Goal: Information Seeking & Learning: Check status

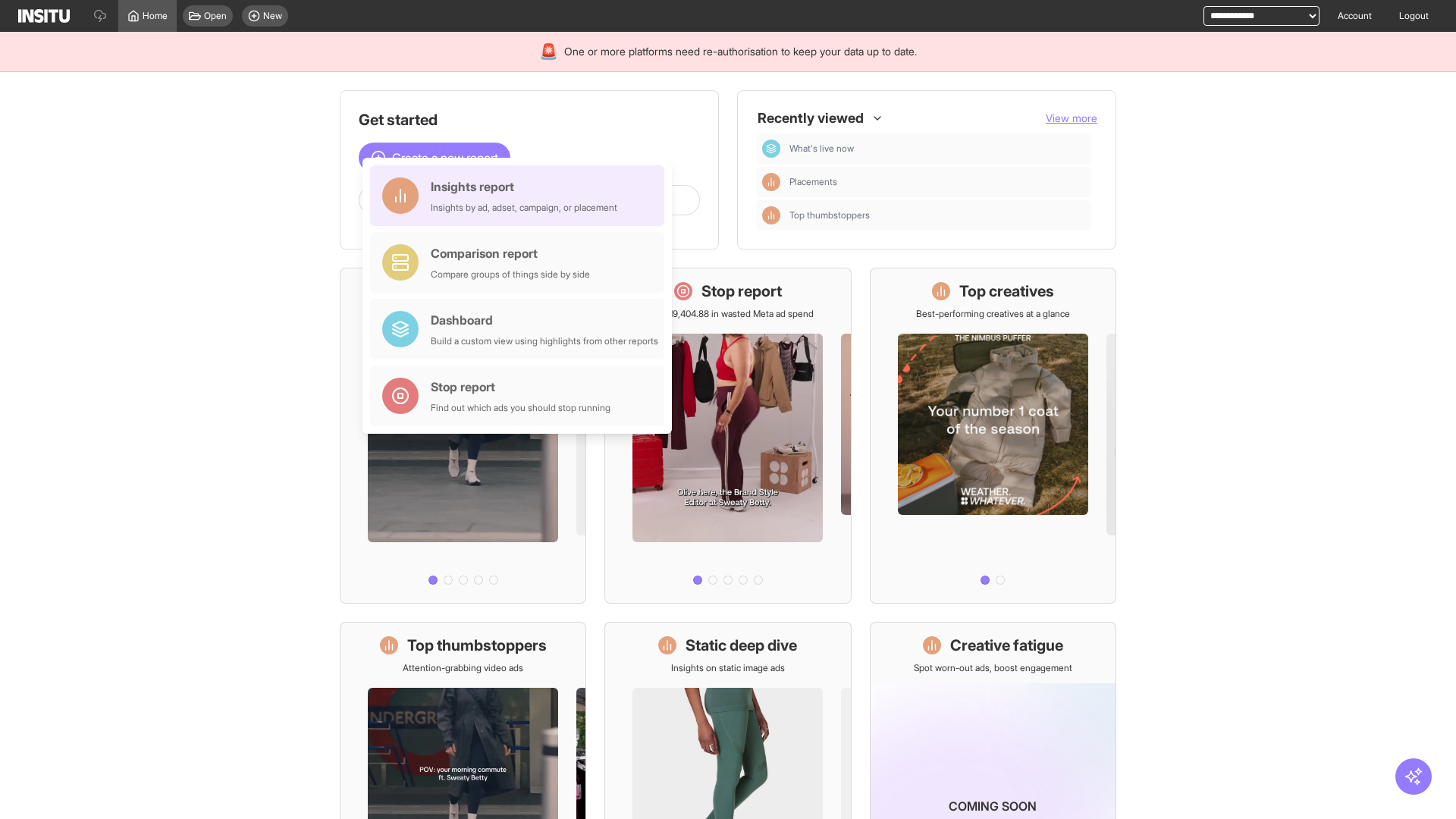
click at [521, 196] on div "Insights report Insights by ad, adset, campaign, or placement" at bounding box center [524, 195] width 187 height 36
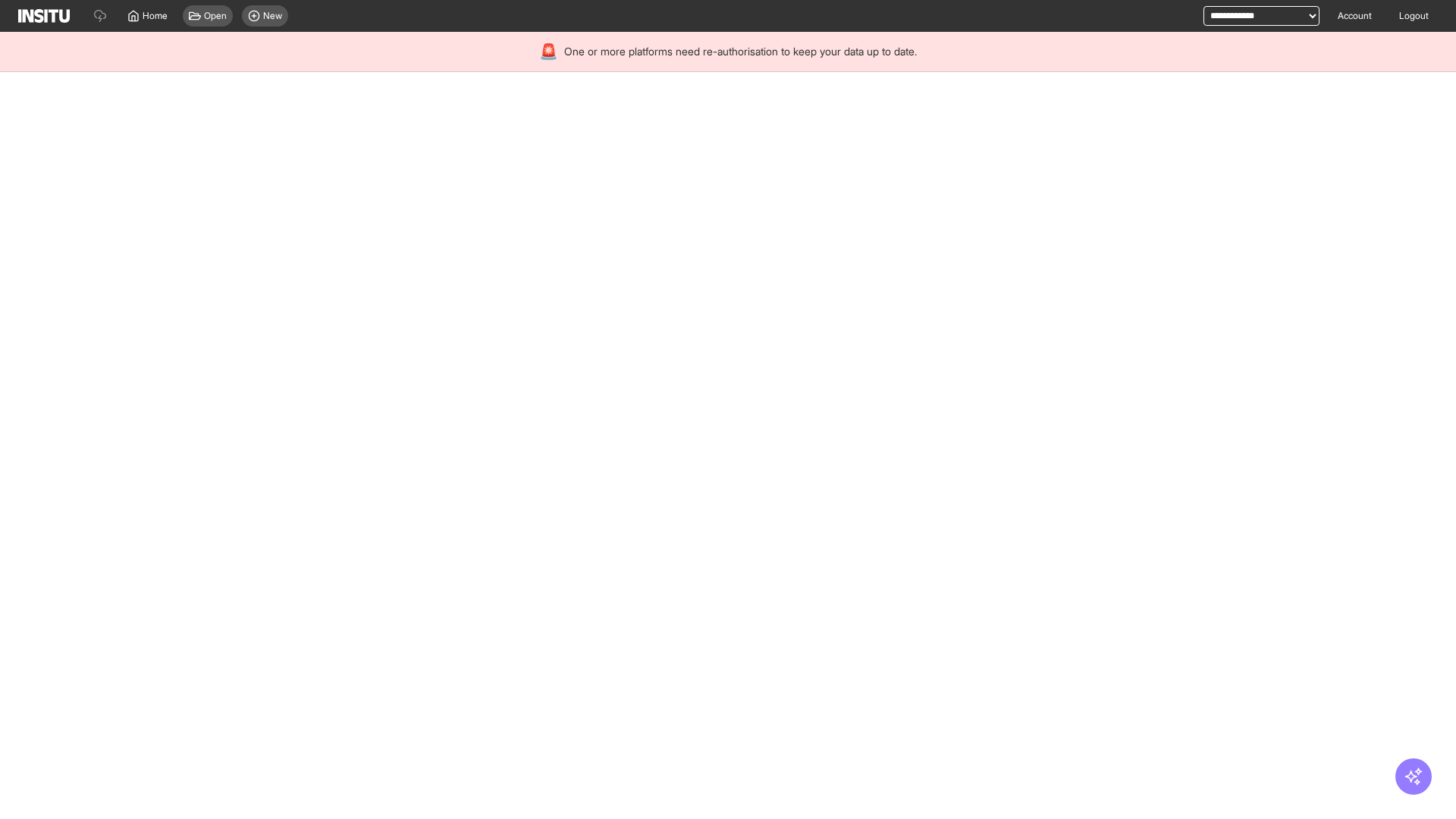
select select "**"
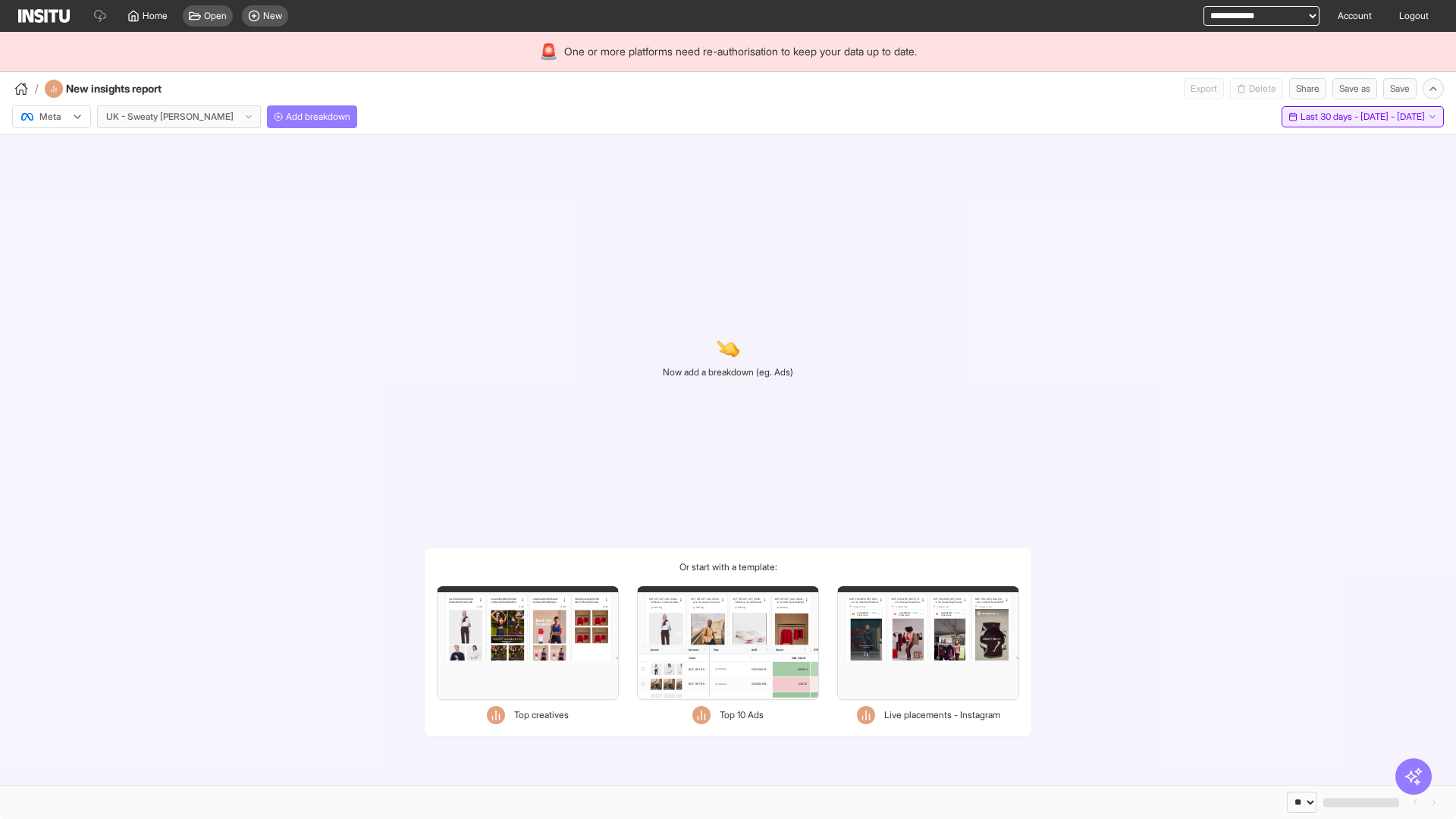
click at [1328, 117] on span "Last 30 days - [DATE] - [DATE]" at bounding box center [1363, 117] width 124 height 12
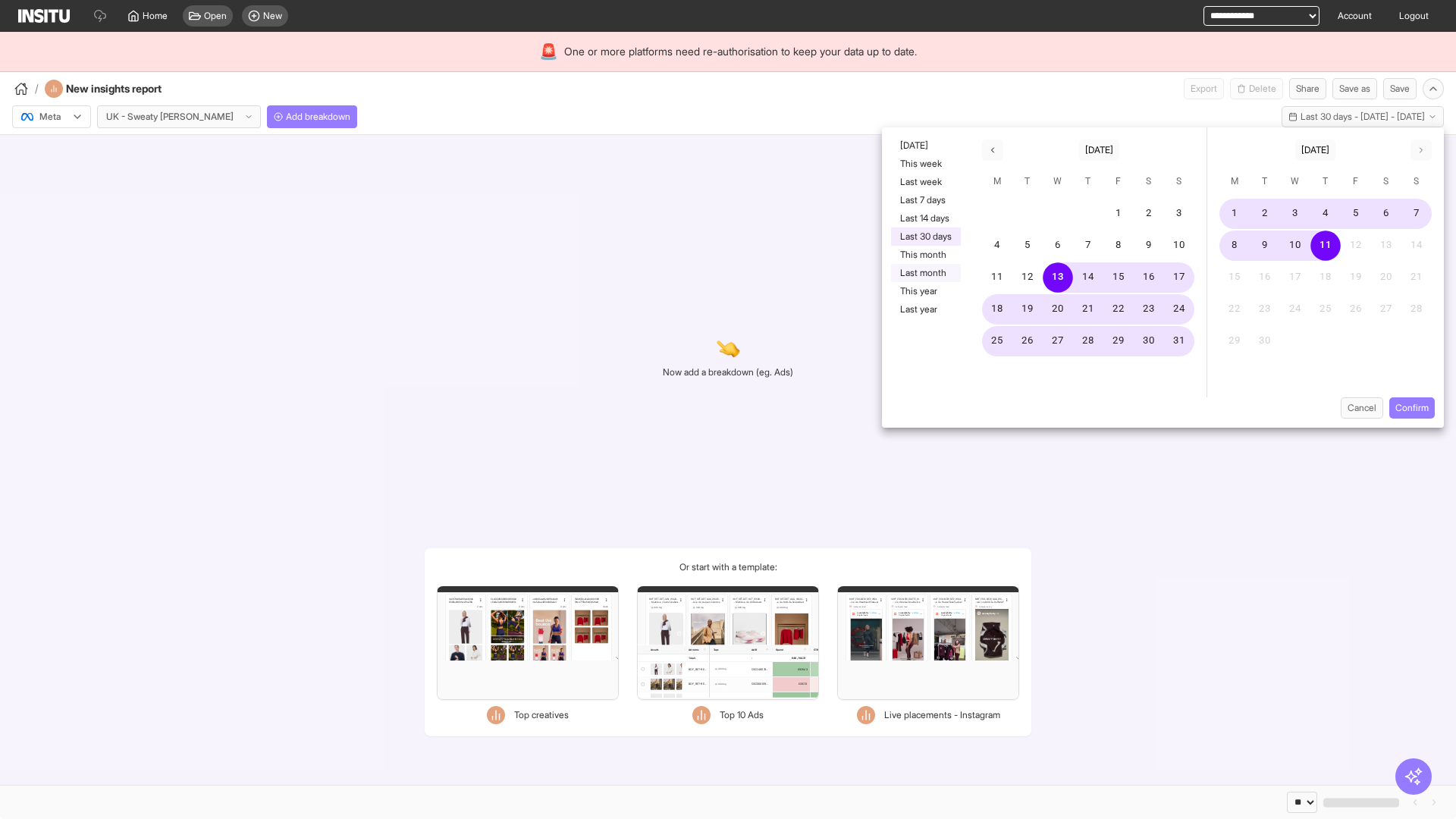
click at [924, 273] on button "Last month" at bounding box center [925, 272] width 70 height 19
